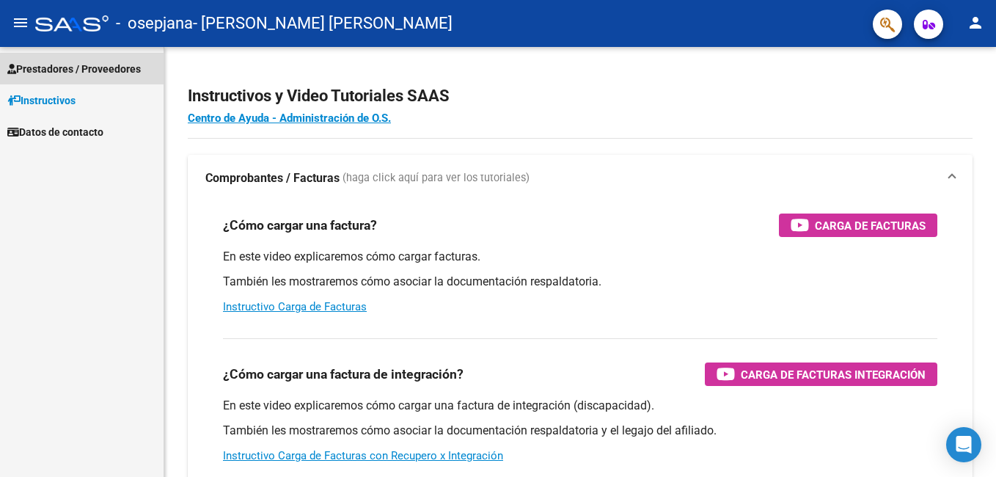
click at [119, 59] on link "Prestadores / Proveedores" at bounding box center [82, 69] width 164 height 32
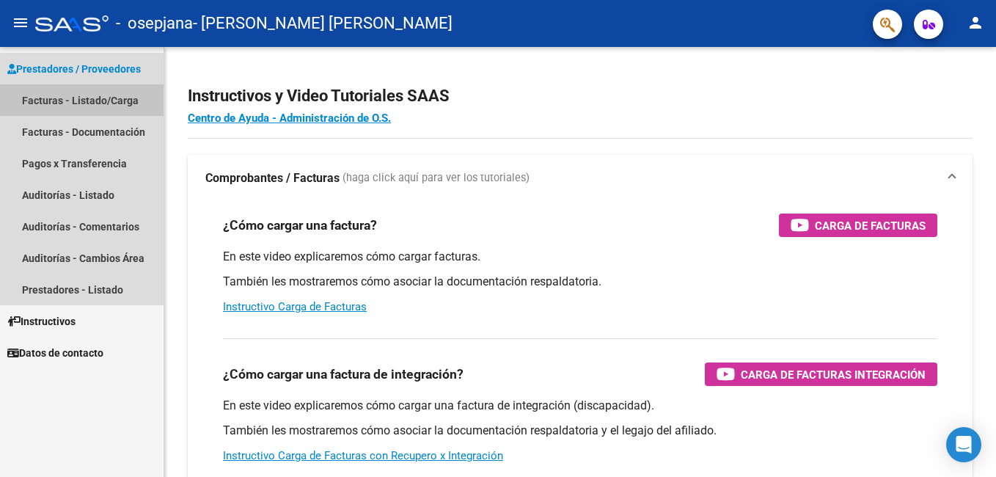
click at [111, 105] on link "Facturas - Listado/Carga" at bounding box center [82, 100] width 164 height 32
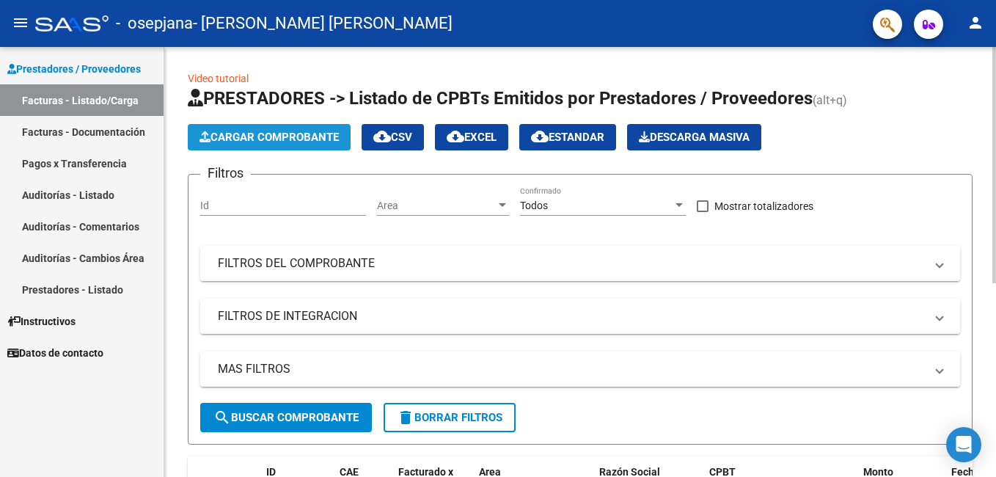
click at [261, 133] on span "Cargar Comprobante" at bounding box center [268, 137] width 139 height 13
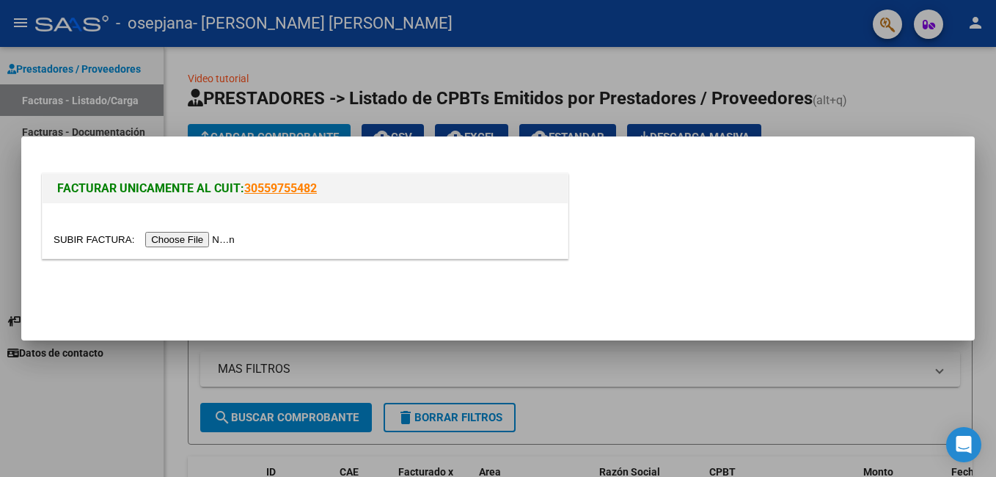
click at [197, 238] on input "file" at bounding box center [147, 239] width 186 height 15
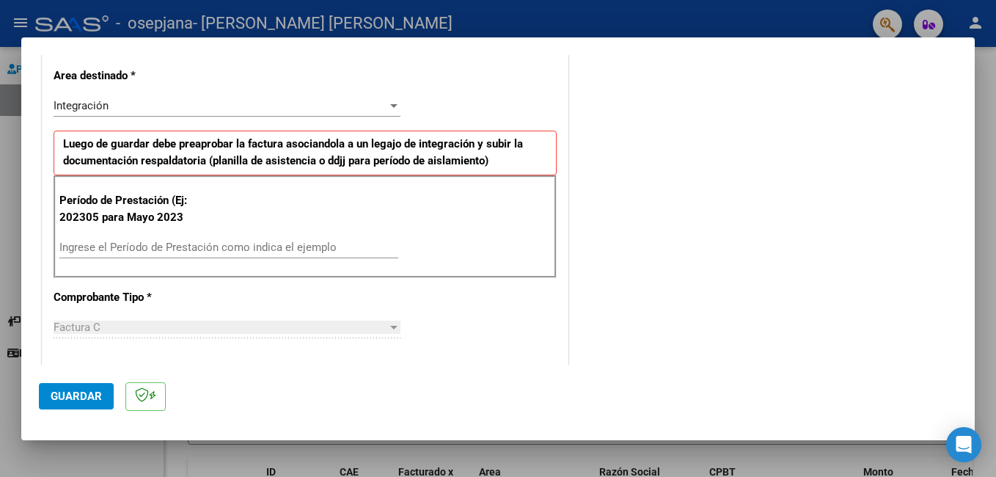
scroll to position [309, 0]
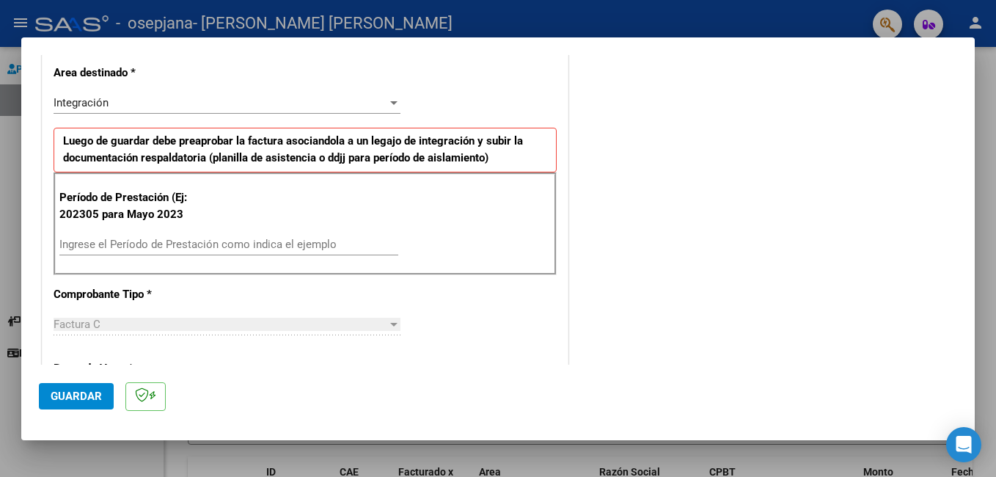
click at [199, 246] on input "Ingrese el Período de Prestación como indica el ejemplo" at bounding box center [228, 244] width 339 height 13
type input "202507"
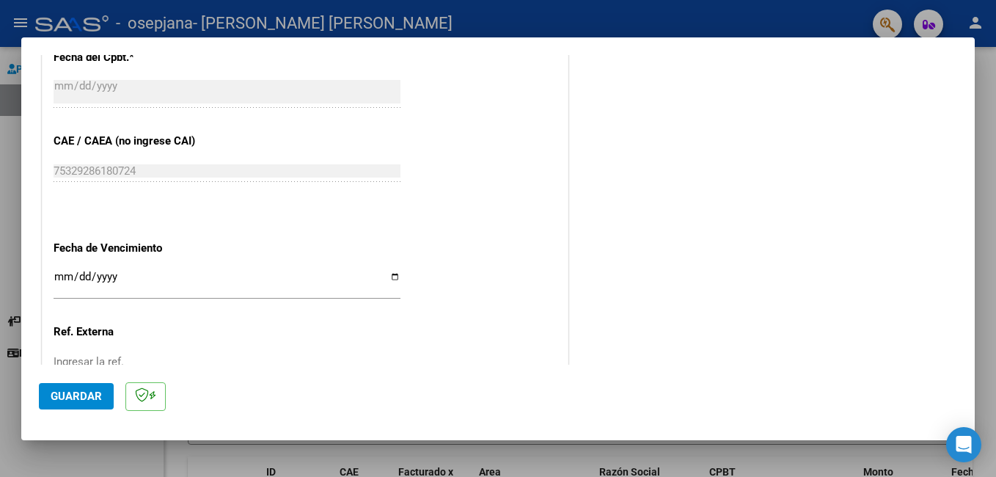
scroll to position [953, 0]
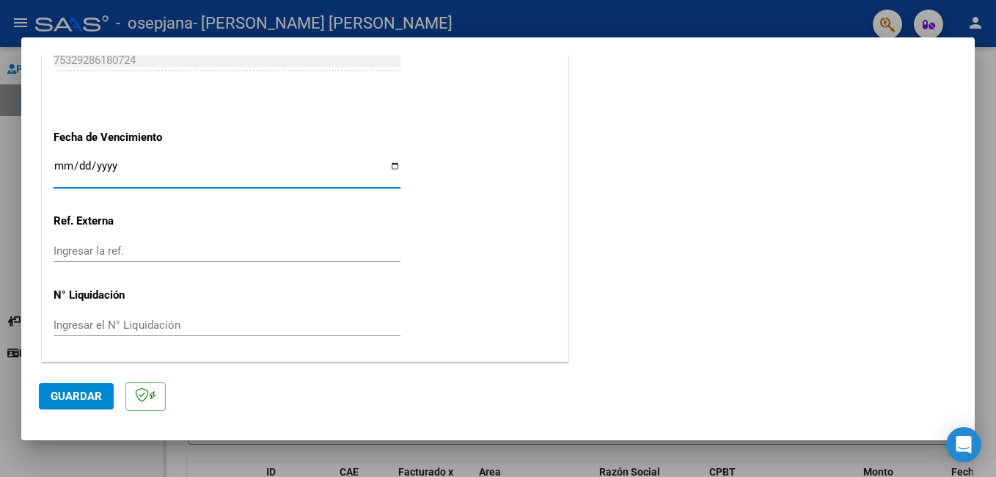
click at [62, 168] on input "Ingresar la fecha" at bounding box center [227, 171] width 347 height 23
type input "[DATE]"
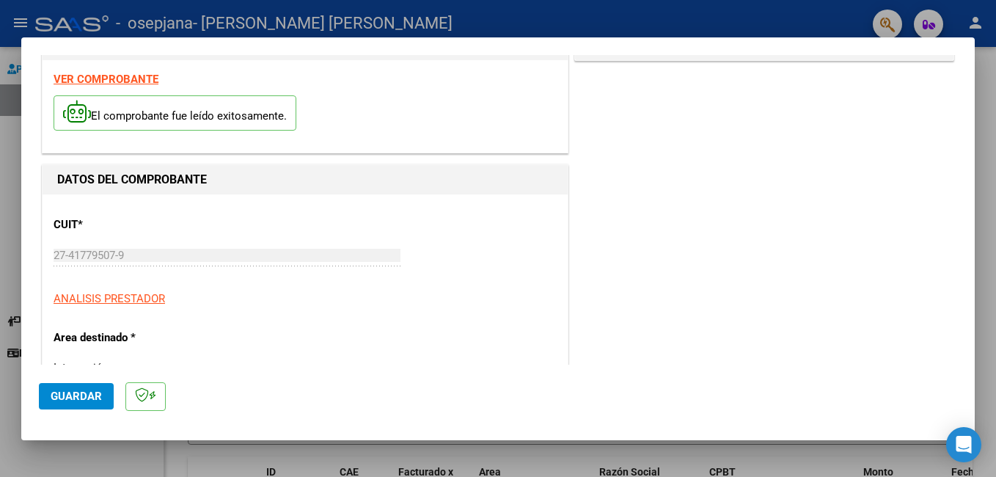
scroll to position [0, 0]
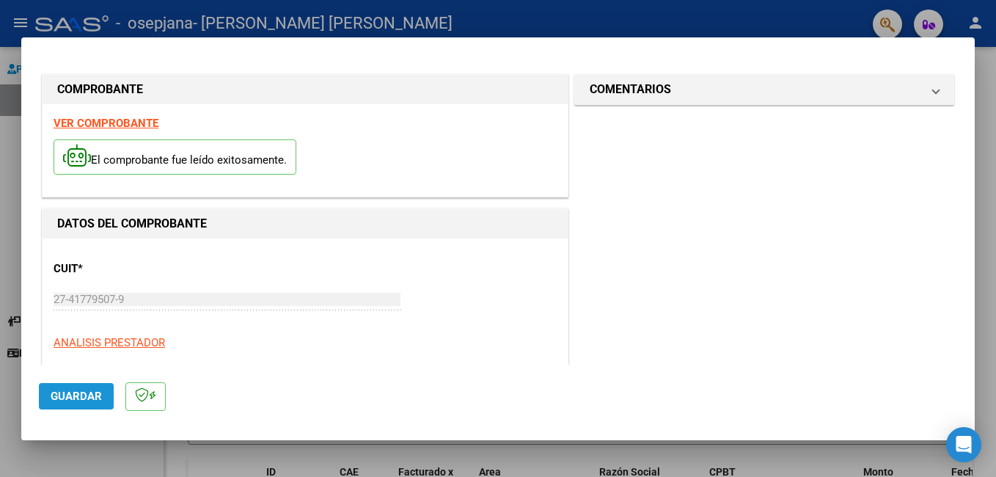
click at [87, 405] on button "Guardar" at bounding box center [76, 396] width 75 height 26
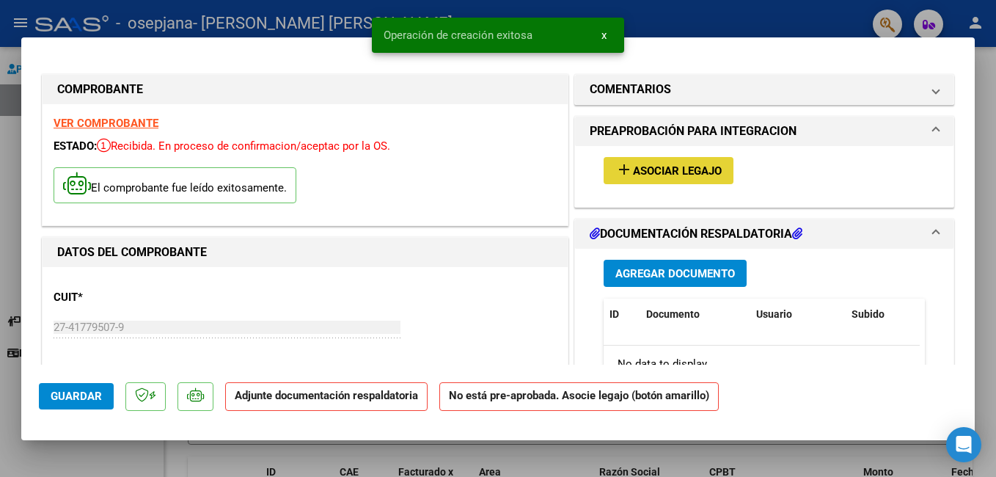
click at [679, 166] on span "Asociar Legajo" at bounding box center [677, 170] width 89 height 13
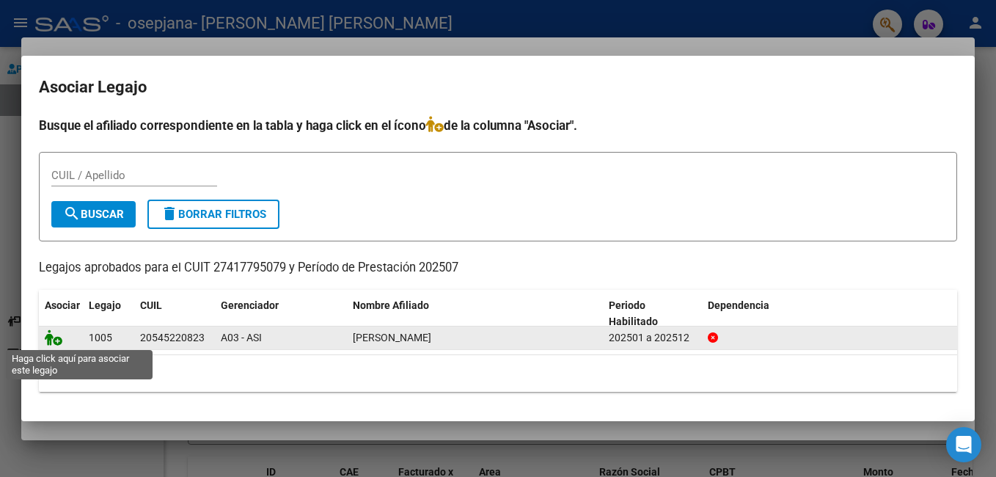
click at [56, 334] on icon at bounding box center [54, 337] width 18 height 16
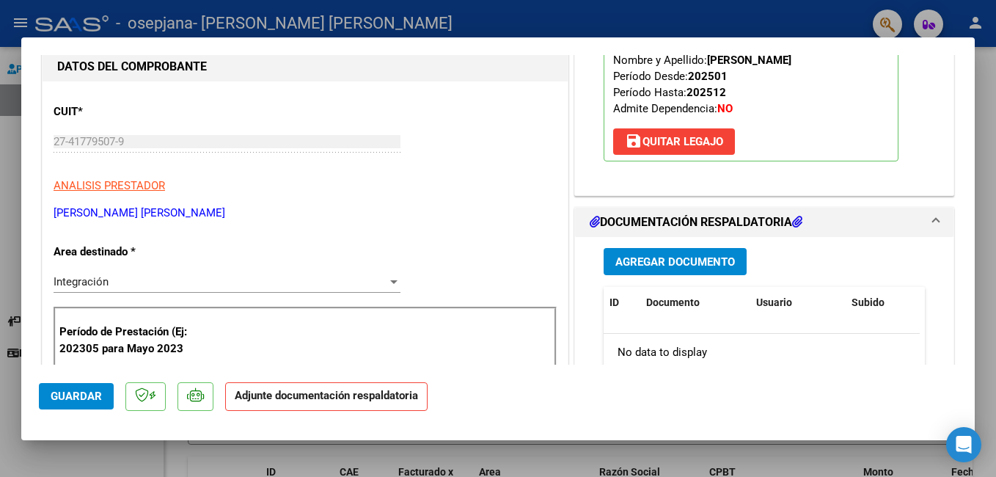
scroll to position [220, 0]
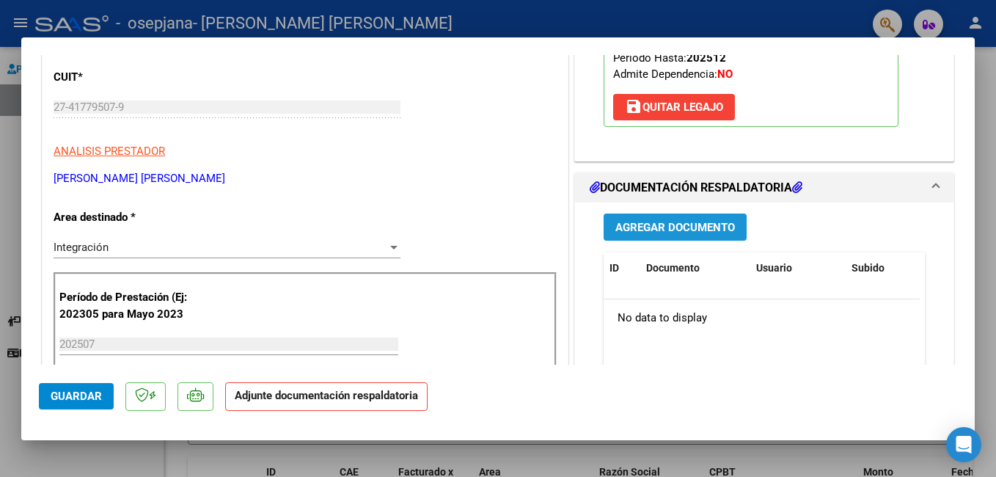
click at [689, 224] on span "Agregar Documento" at bounding box center [675, 227] width 120 height 13
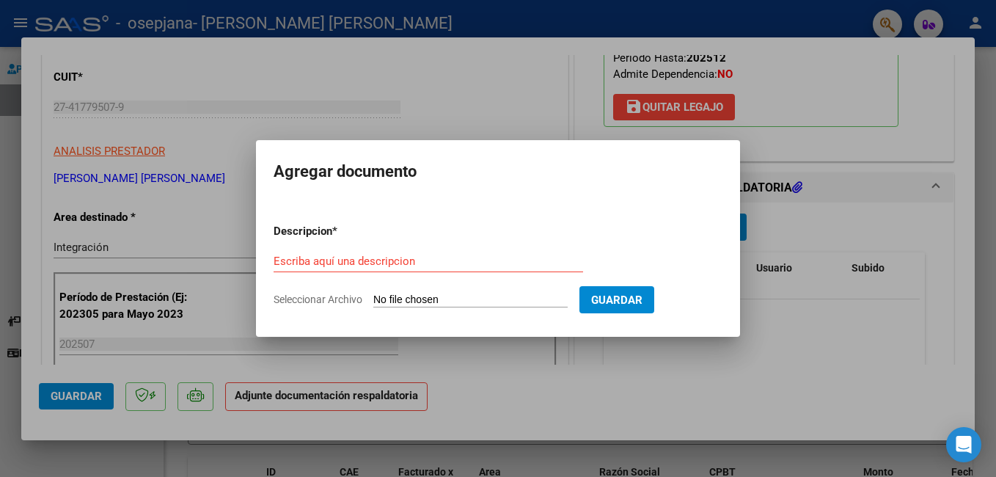
click at [328, 303] on span "Seleccionar Archivo" at bounding box center [318, 299] width 89 height 12
click at [373, 303] on input "Seleccionar Archivo" at bounding box center [470, 300] width 194 height 14
type input "C:\fakepath\Planilla Psicología [PERSON_NAME].pdf"
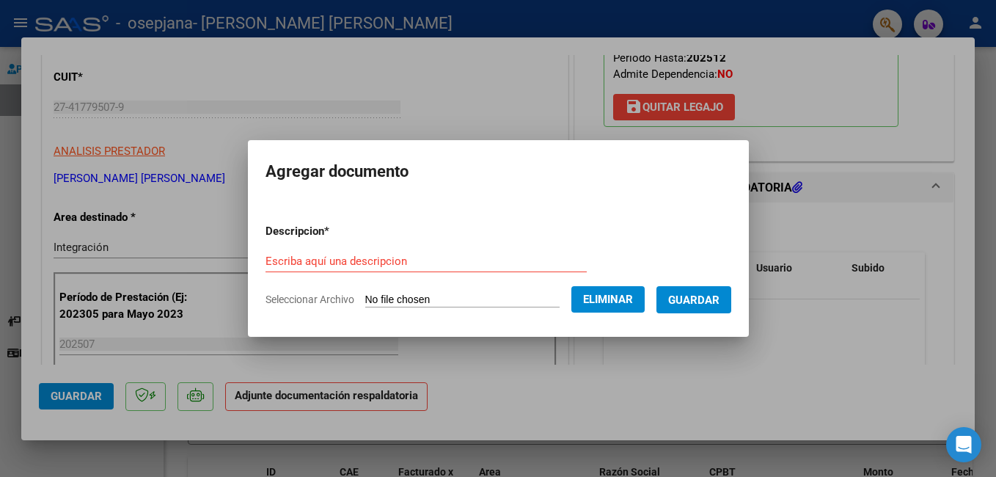
click at [400, 241] on form "Descripcion * Escriba aquí una descripcion Seleccionar Archivo Eliminar Guardar" at bounding box center [498, 265] width 466 height 107
click at [0, 0] on label "Seleccionar Archivo" at bounding box center [0, 0] width 0 height 0
click at [364, 259] on input "Escriba aquí una descripcion" at bounding box center [425, 260] width 321 height 13
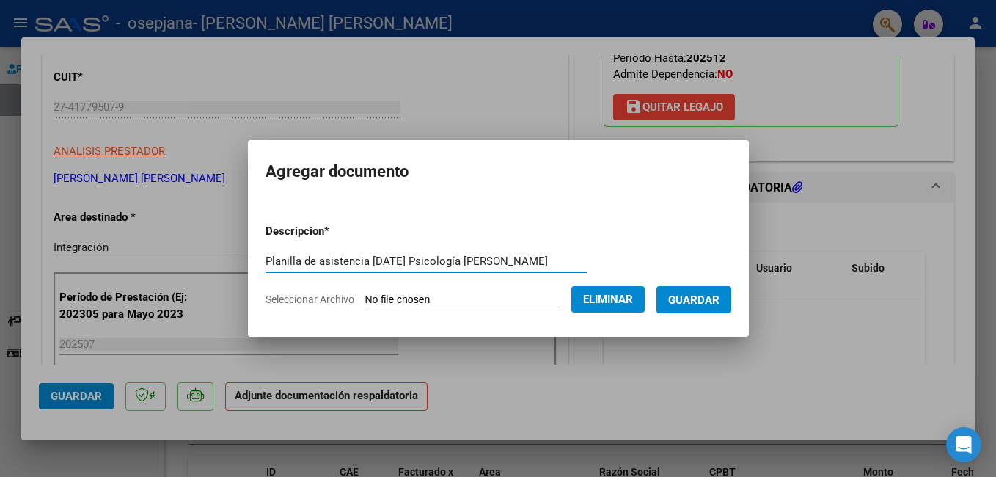
click at [381, 255] on input "Planilla de asistencia [DATE] Psicología [PERSON_NAME]" at bounding box center [425, 260] width 321 height 13
type input "Planilla de asistencia [DATE] Psicología [PERSON_NAME]"
click at [716, 295] on span "Guardar" at bounding box center [693, 299] width 51 height 13
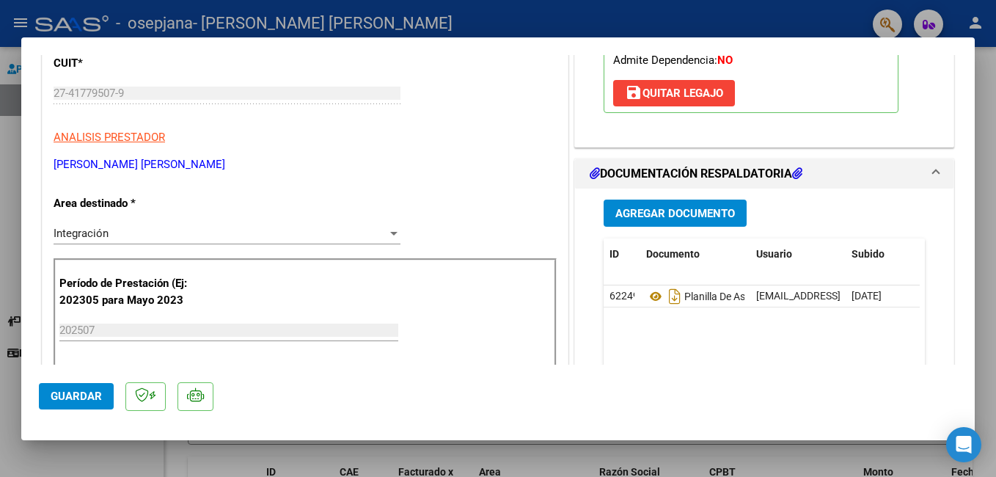
scroll to position [0, 0]
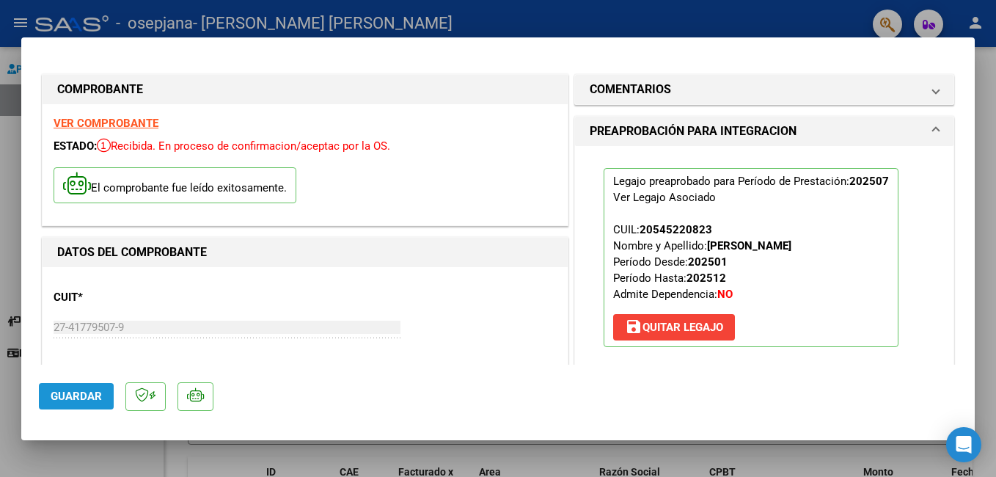
click at [50, 404] on button "Guardar" at bounding box center [76, 396] width 75 height 26
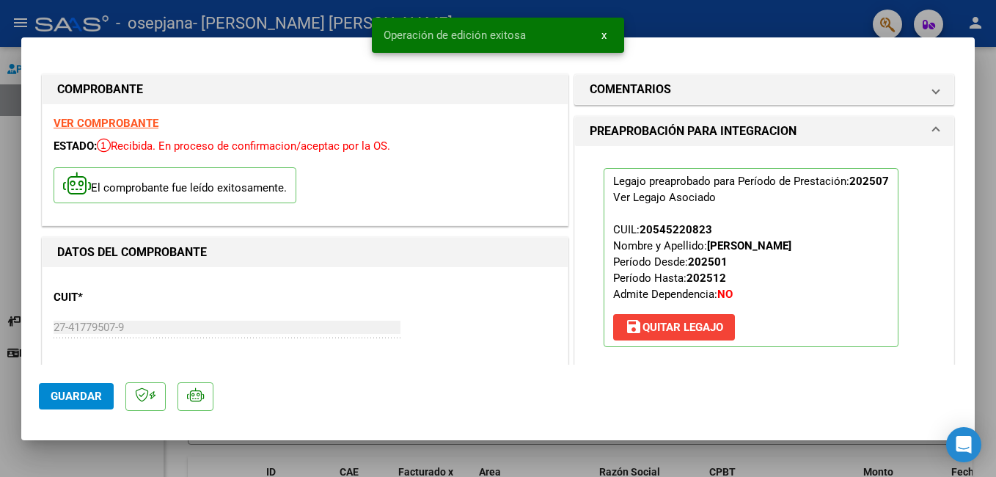
click at [991, 108] on div at bounding box center [498, 238] width 996 height 477
type input "$ 0,00"
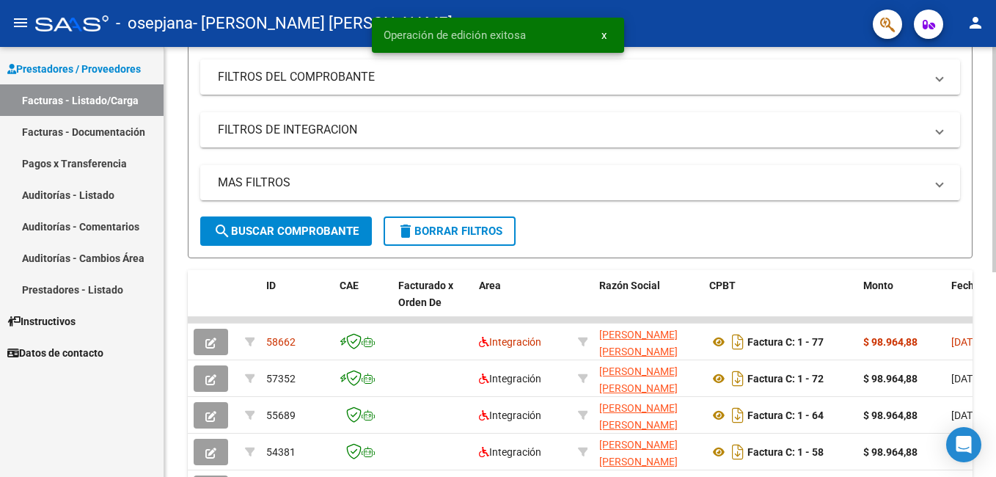
scroll to position [256, 0]
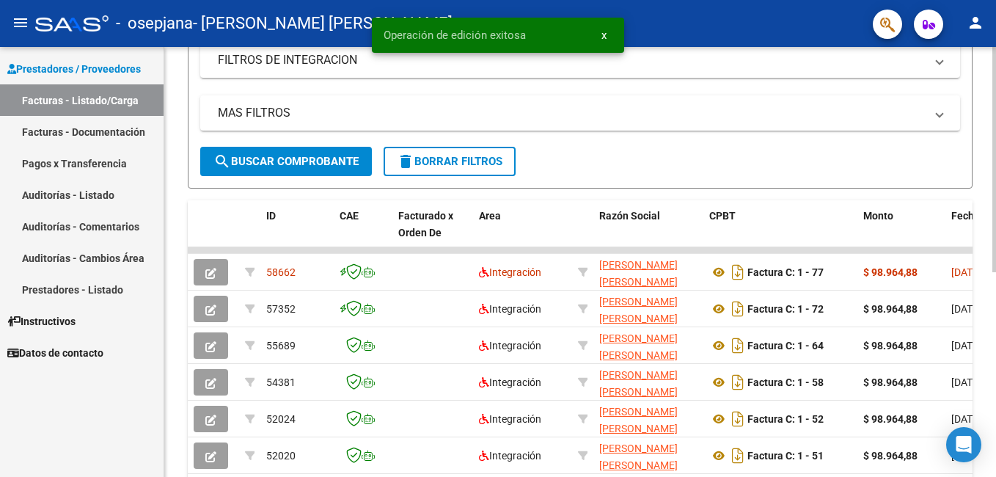
click at [995, 246] on html "menu - osepjana - [PERSON_NAME] [PERSON_NAME] person Prestadores / Proveedores …" at bounding box center [498, 238] width 996 height 477
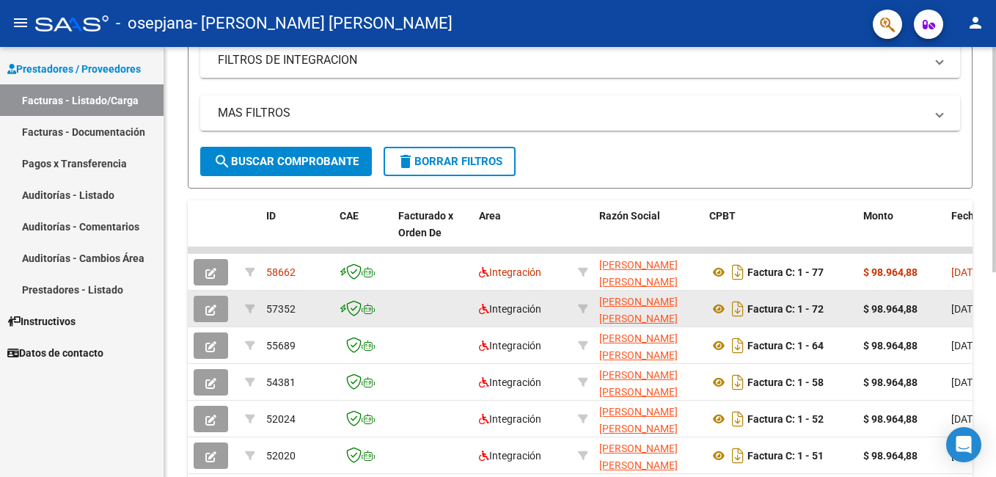
click at [217, 308] on button "button" at bounding box center [211, 309] width 34 height 26
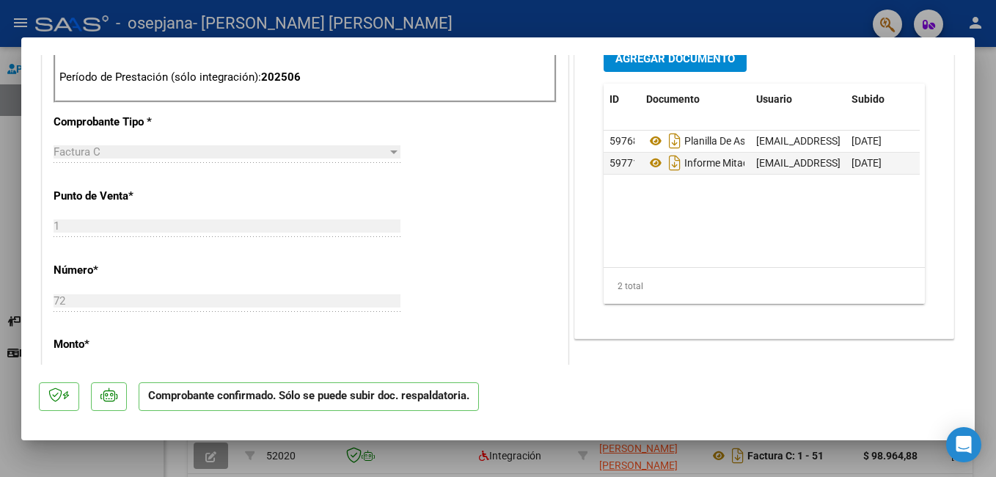
scroll to position [590, 0]
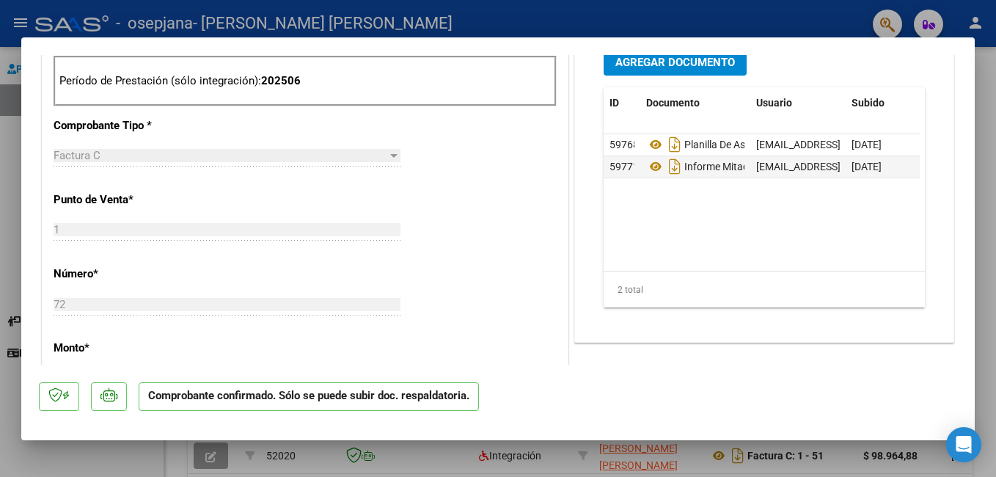
click at [991, 187] on div at bounding box center [498, 238] width 996 height 477
type input "$ 0,00"
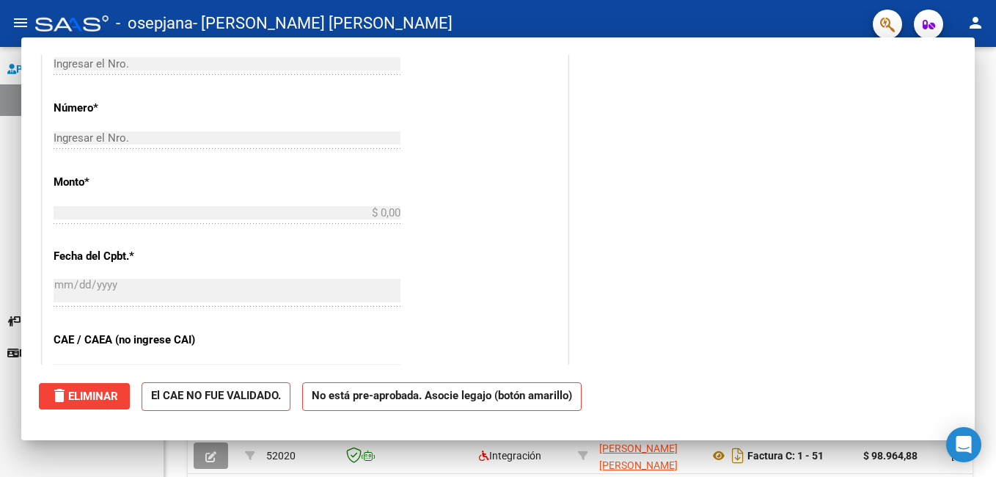
scroll to position [0, 0]
